Goal: Task Accomplishment & Management: Use online tool/utility

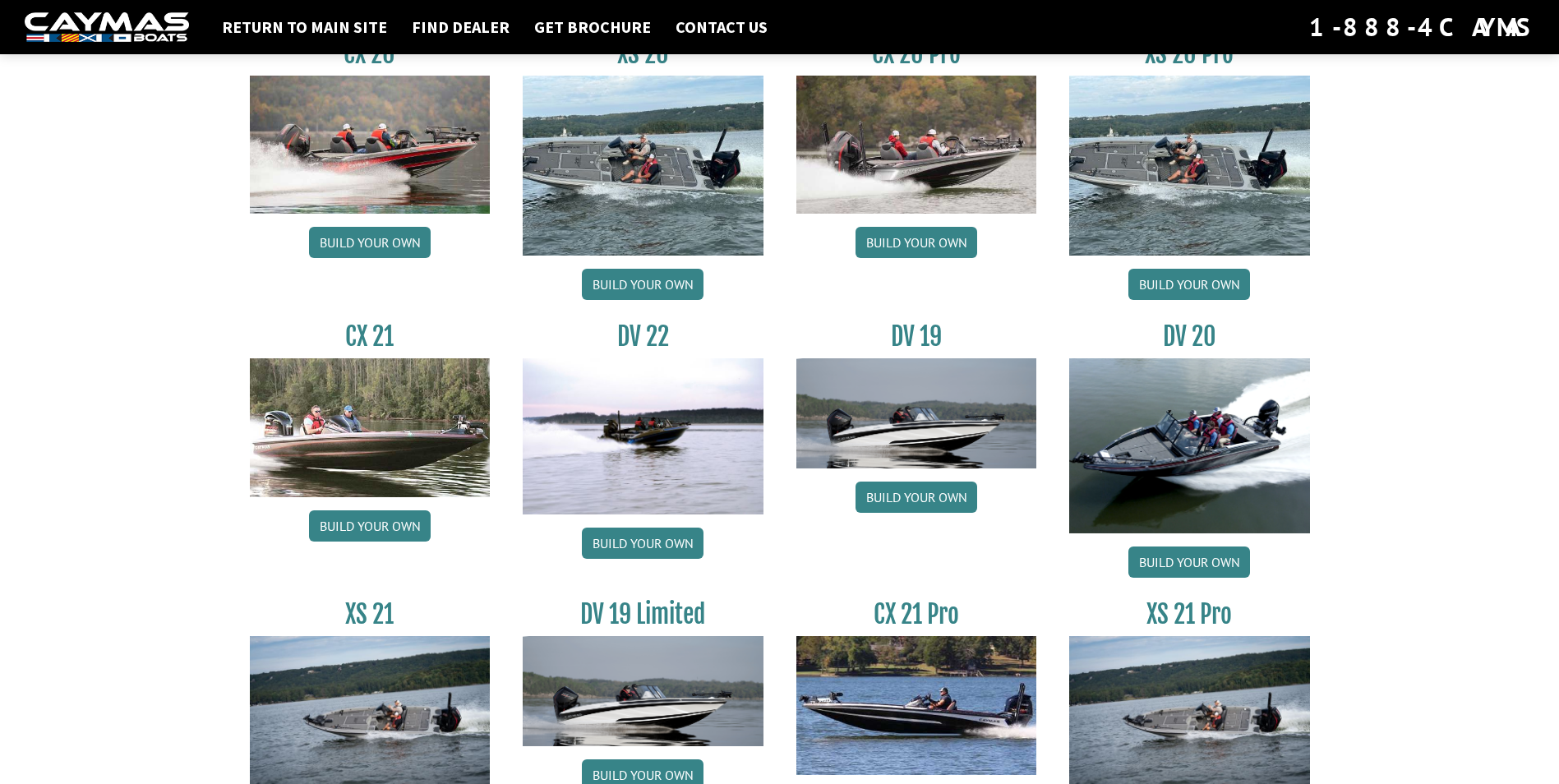
scroll to position [1725, 0]
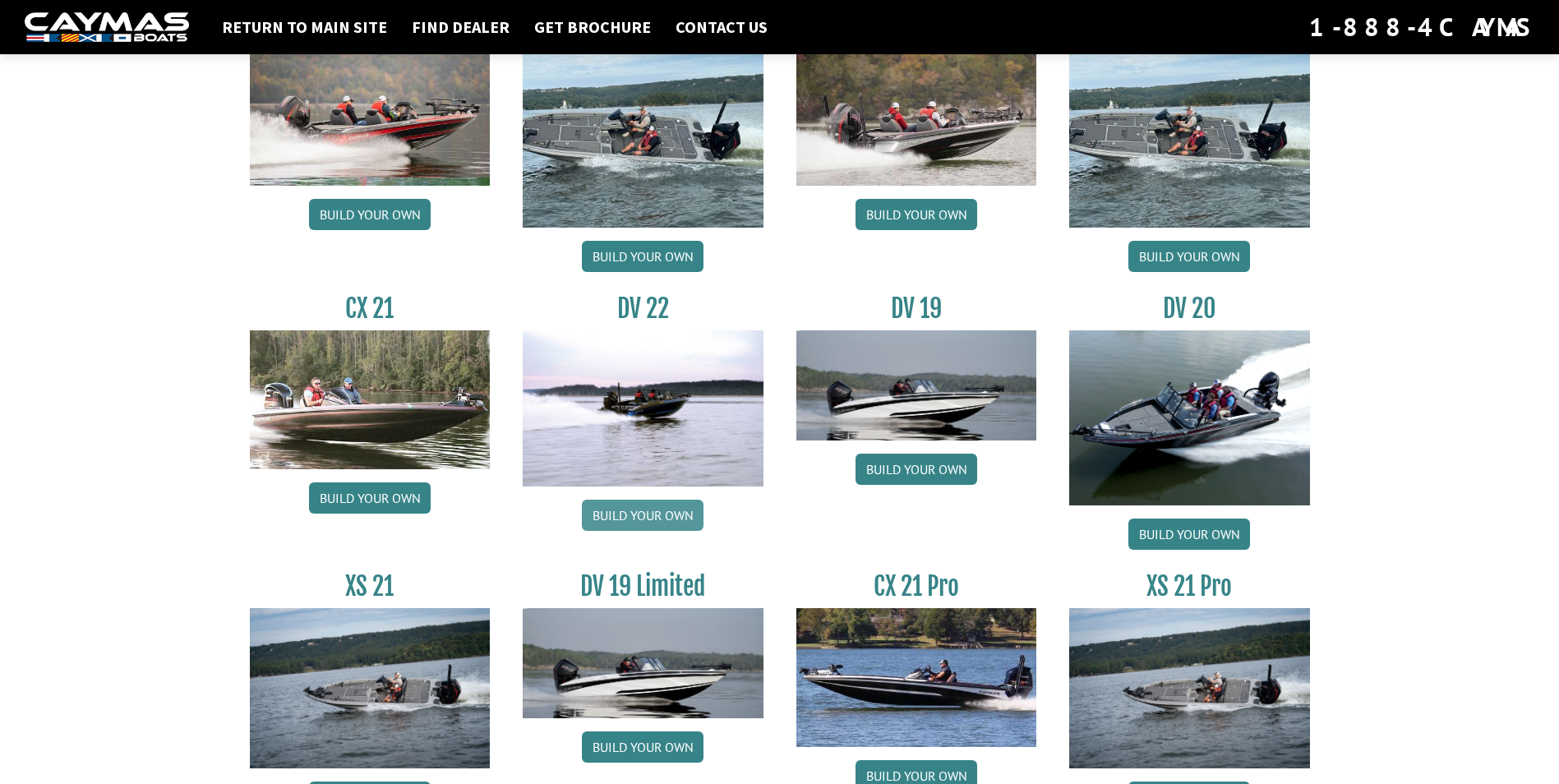
click at [663, 515] on link "Build your own" at bounding box center [643, 515] width 122 height 31
